Goal: Task Accomplishment & Management: Use online tool/utility

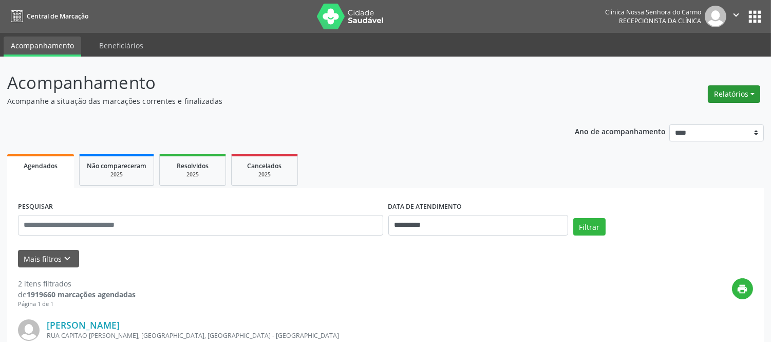
click at [741, 90] on button "Relatórios" at bounding box center [734, 93] width 52 height 17
click at [689, 114] on link "Agendamentos" at bounding box center [705, 115] width 110 height 14
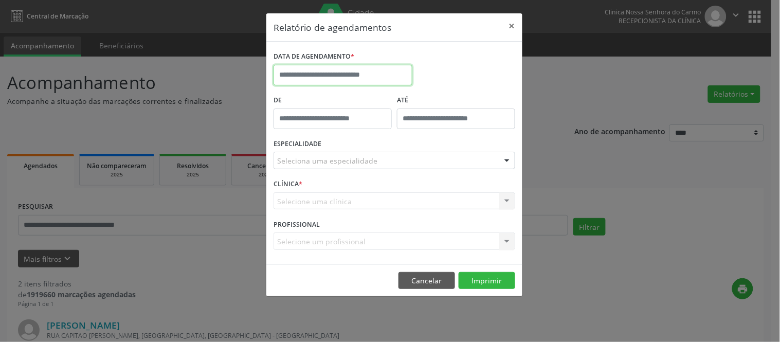
click at [357, 76] on input "text" at bounding box center [342, 75] width 139 height 21
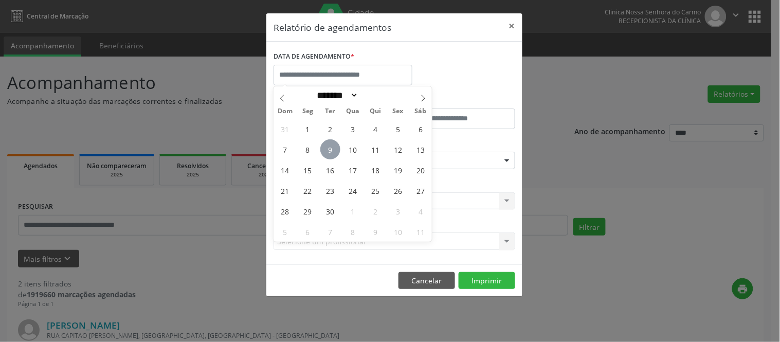
click at [332, 150] on span "9" at bounding box center [330, 149] width 20 height 20
type input "**********"
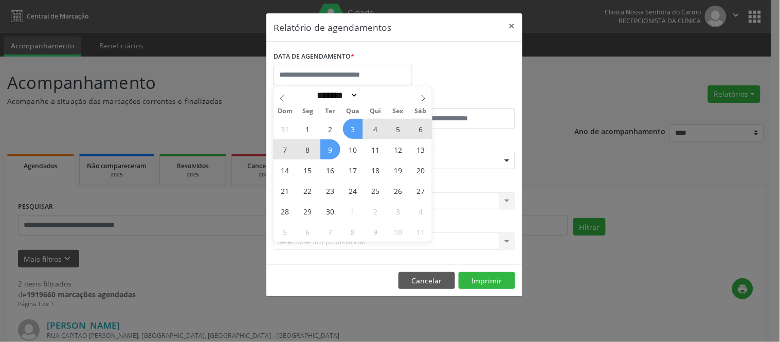
click at [487, 72] on div "DATA DE AGENDAMENTO *" at bounding box center [394, 71] width 247 height 44
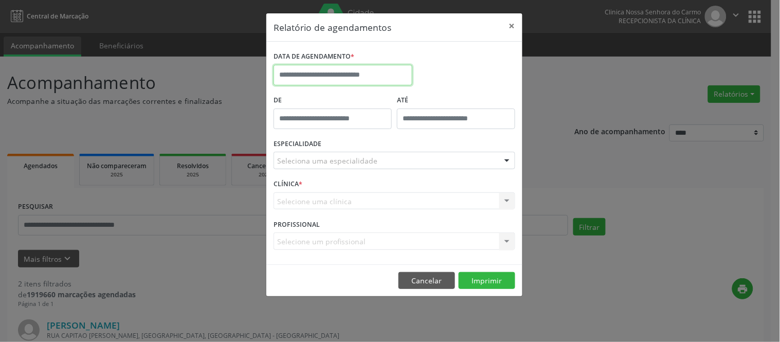
click at [368, 76] on input "text" at bounding box center [342, 75] width 139 height 21
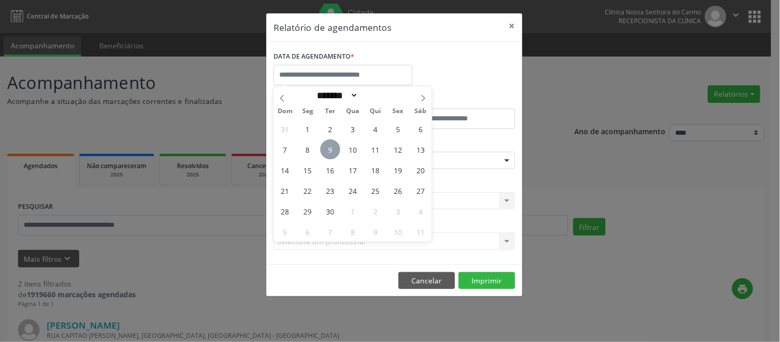
click at [332, 145] on span "9" at bounding box center [330, 149] width 20 height 20
type input "**********"
click at [331, 145] on span "9" at bounding box center [330, 149] width 20 height 20
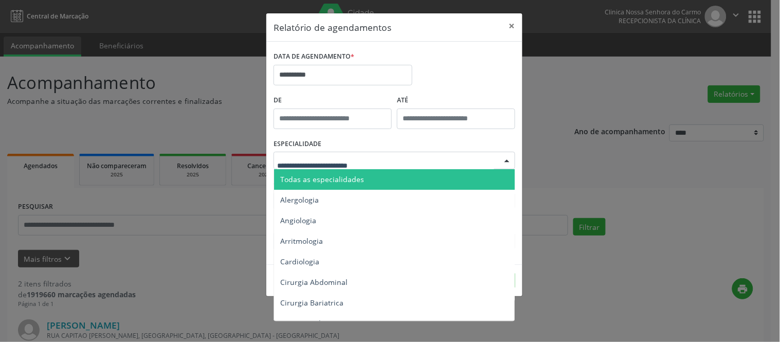
click at [345, 181] on span "Todas as especialidades" at bounding box center [322, 179] width 84 height 10
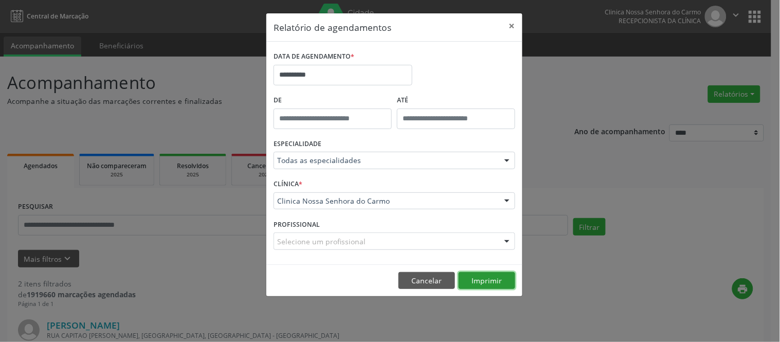
click at [488, 277] on button "Imprimir" at bounding box center [486, 280] width 57 height 17
